Goal: Transaction & Acquisition: Purchase product/service

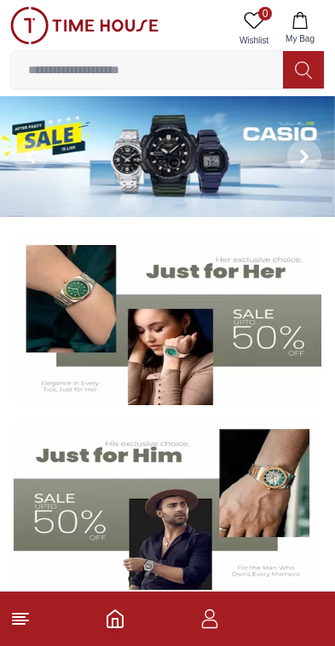
click at [281, 341] on img at bounding box center [167, 320] width 307 height 171
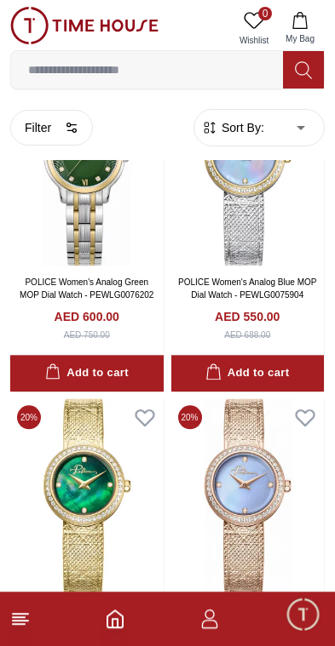
scroll to position [798, 0]
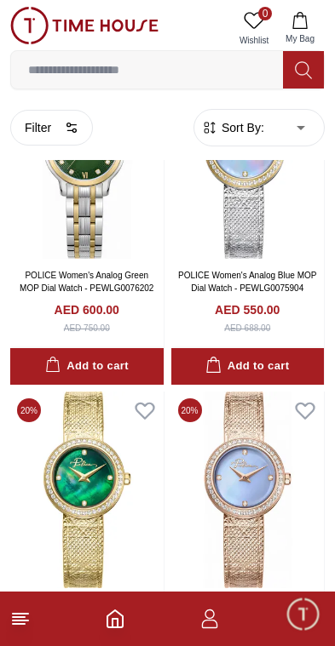
click at [27, 614] on line at bounding box center [20, 614] width 15 height 0
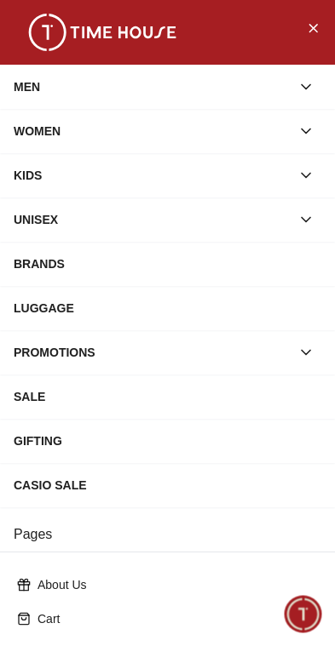
click at [16, 80] on div "MEN" at bounding box center [152, 87] width 277 height 31
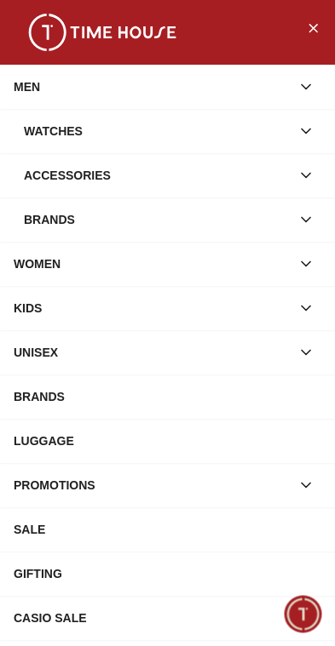
click at [18, 143] on div "Watches" at bounding box center [167, 131] width 307 height 31
click at [30, 134] on div "Watches" at bounding box center [157, 131] width 267 height 31
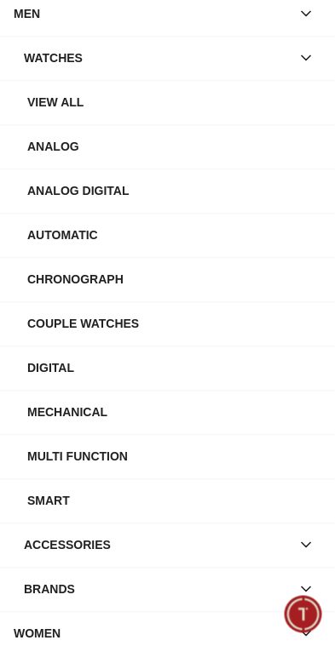
scroll to position [80, 0]
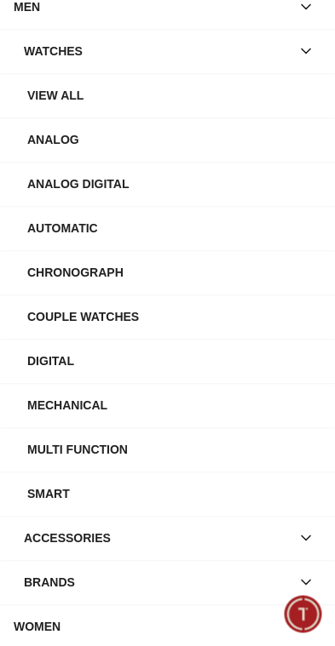
click at [27, 269] on div "Chronograph" at bounding box center [174, 272] width 294 height 31
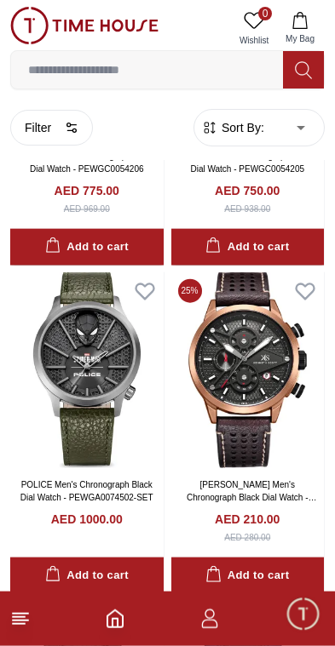
scroll to position [1584, 0]
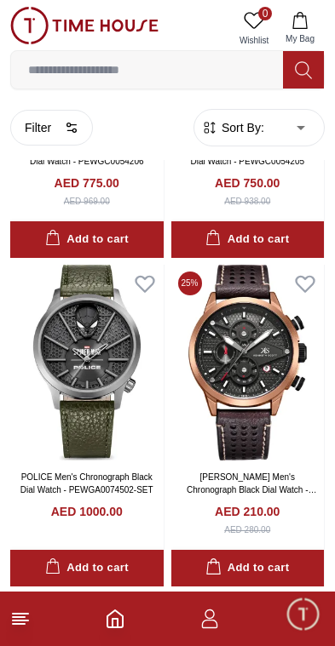
click at [46, 79] on input at bounding box center [147, 70] width 272 height 34
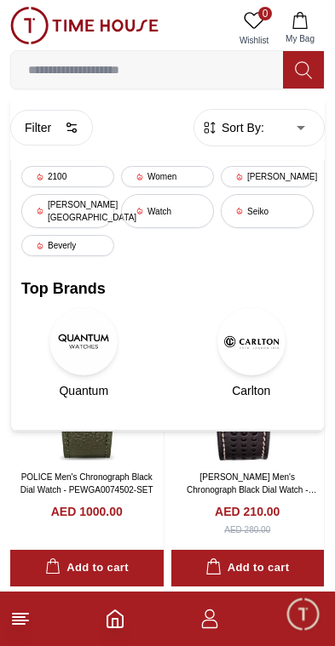
scroll to position [1500, 0]
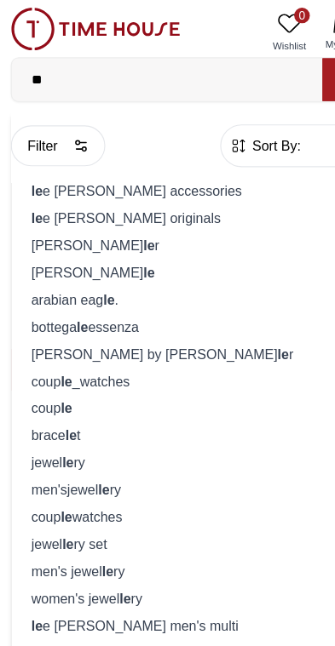
type input "**"
click at [29, 196] on strong "le" at bounding box center [33, 191] width 10 height 14
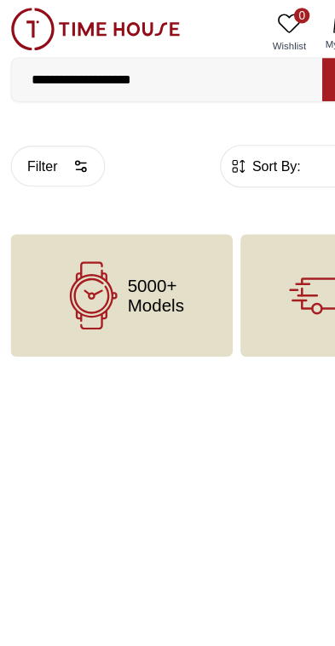
click at [151, 278] on div "5000+ Models" at bounding box center [107, 258] width 194 height 107
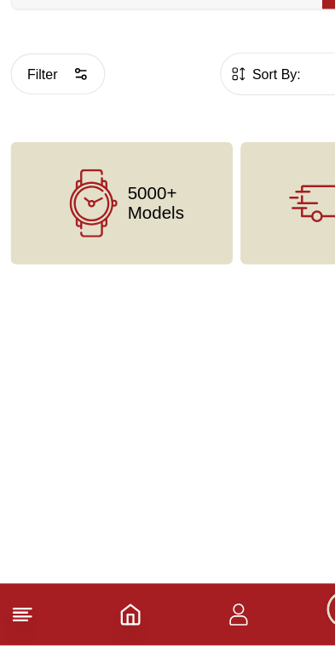
click at [18, 609] on icon at bounding box center [20, 619] width 20 height 20
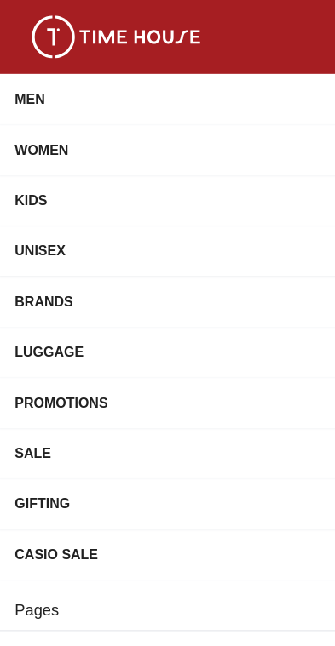
click at [32, 77] on div "MEN" at bounding box center [152, 87] width 277 height 31
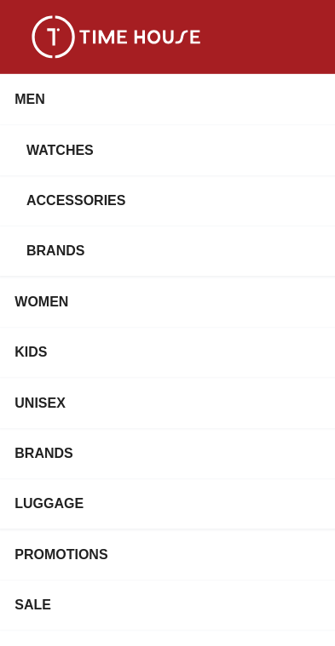
click at [19, 221] on div "Brands" at bounding box center [167, 219] width 307 height 31
click at [27, 218] on div "Brands" at bounding box center [157, 219] width 267 height 31
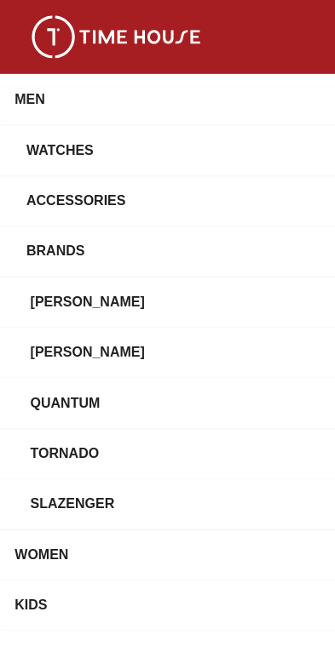
click at [24, 306] on div "[PERSON_NAME]" at bounding box center [167, 308] width 307 height 31
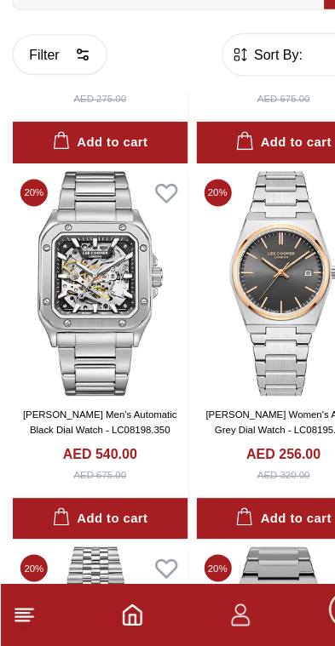
scroll to position [2402, 0]
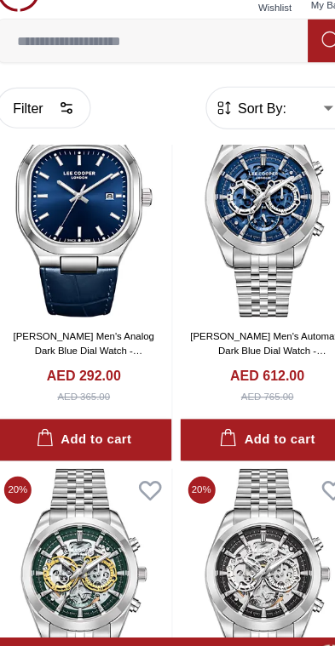
scroll to position [3486, 0]
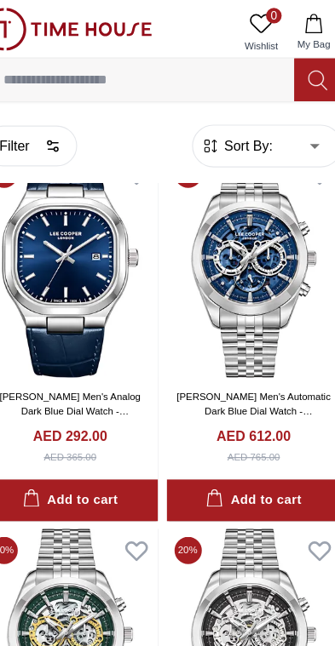
click at [245, 302] on img at bounding box center [247, 232] width 153 height 197
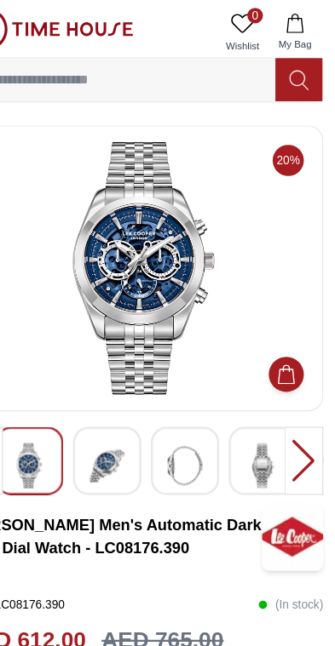
click at [120, 419] on img at bounding box center [135, 407] width 31 height 39
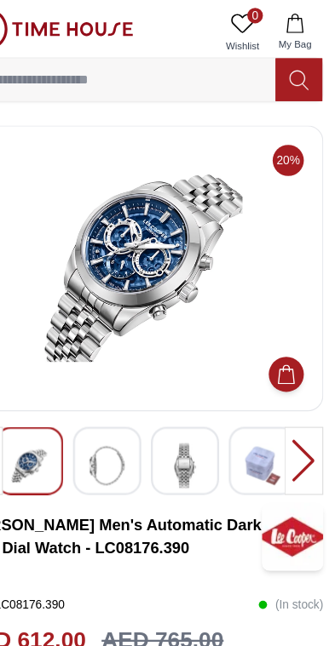
click at [118, 417] on div at bounding box center [136, 404] width 60 height 60
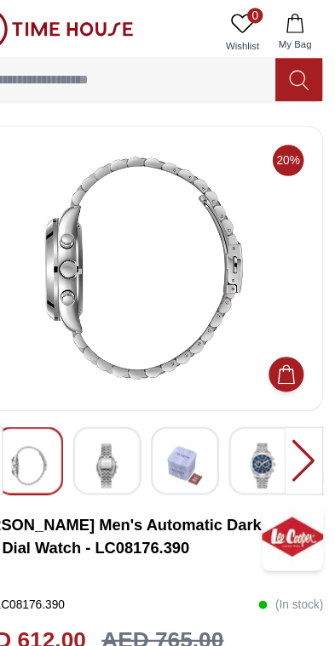
click at [188, 407] on img at bounding box center [203, 407] width 31 height 39
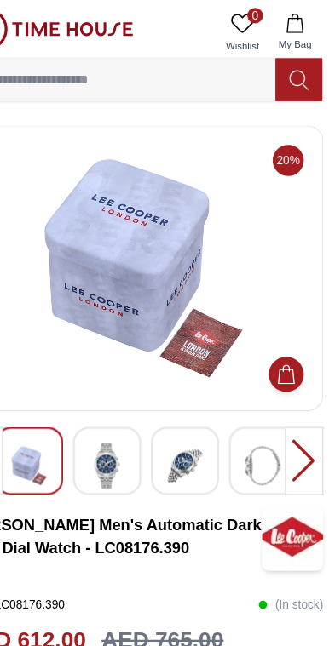
click at [256, 413] on img at bounding box center [271, 407] width 31 height 39
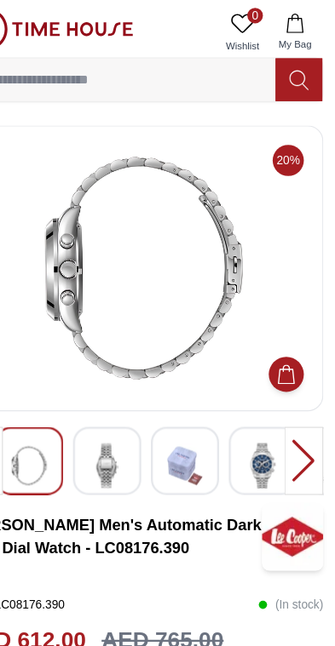
click at [290, 413] on div at bounding box center [307, 404] width 34 height 60
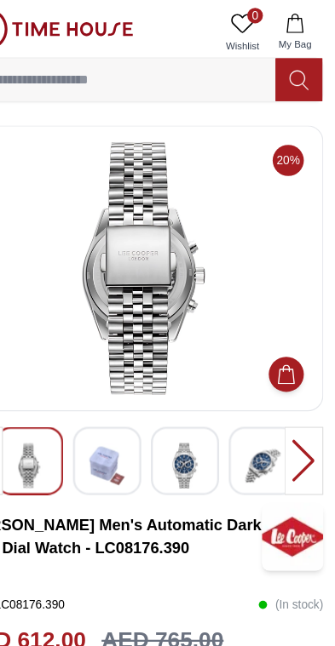
click at [290, 410] on div at bounding box center [307, 404] width 34 height 60
